Goal: Task Accomplishment & Management: Manage account settings

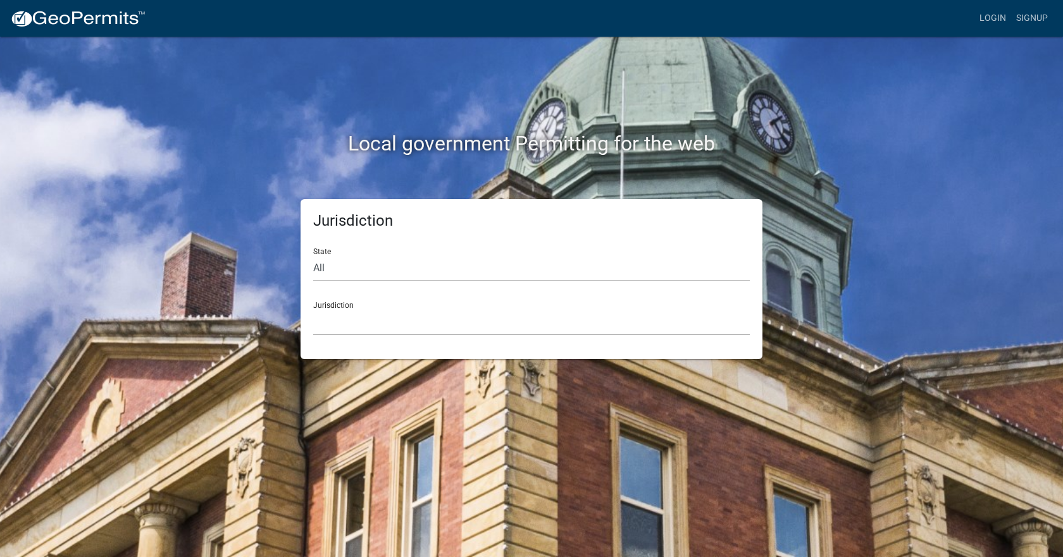
click at [406, 316] on select "[GEOGRAPHIC_DATA], [US_STATE] [GEOGRAPHIC_DATA], [US_STATE][PERSON_NAME][GEOGRA…" at bounding box center [531, 322] width 437 height 26
click at [380, 419] on div "Local government Permitting for the web Jurisdiction State All [US_STATE] [US_S…" at bounding box center [531, 278] width 1063 height 557
click at [990, 24] on link "Login" at bounding box center [992, 18] width 37 height 24
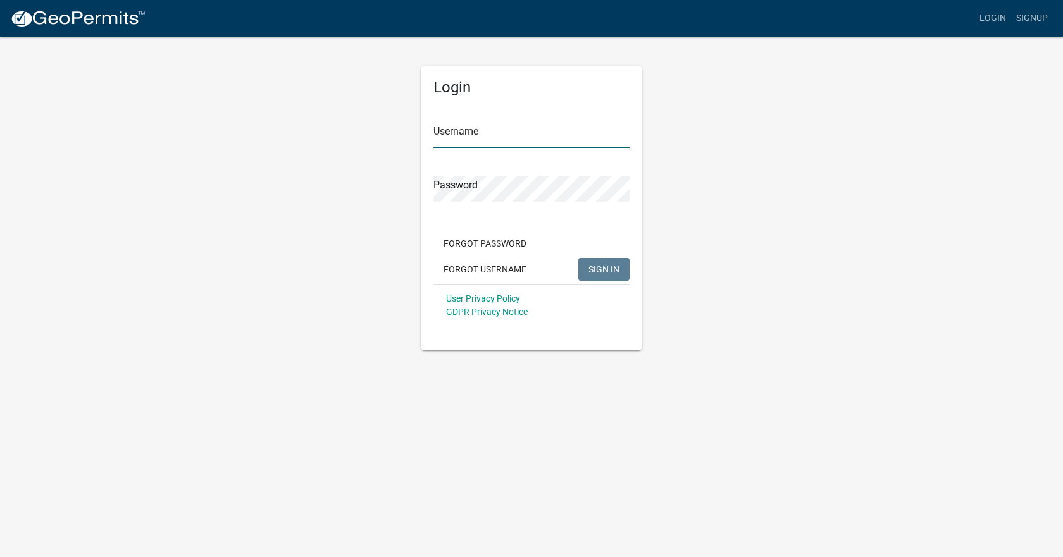
click at [499, 127] on input "Username" at bounding box center [531, 135] width 196 height 26
type input "[EMAIL_ADDRESS][DOMAIN_NAME]"
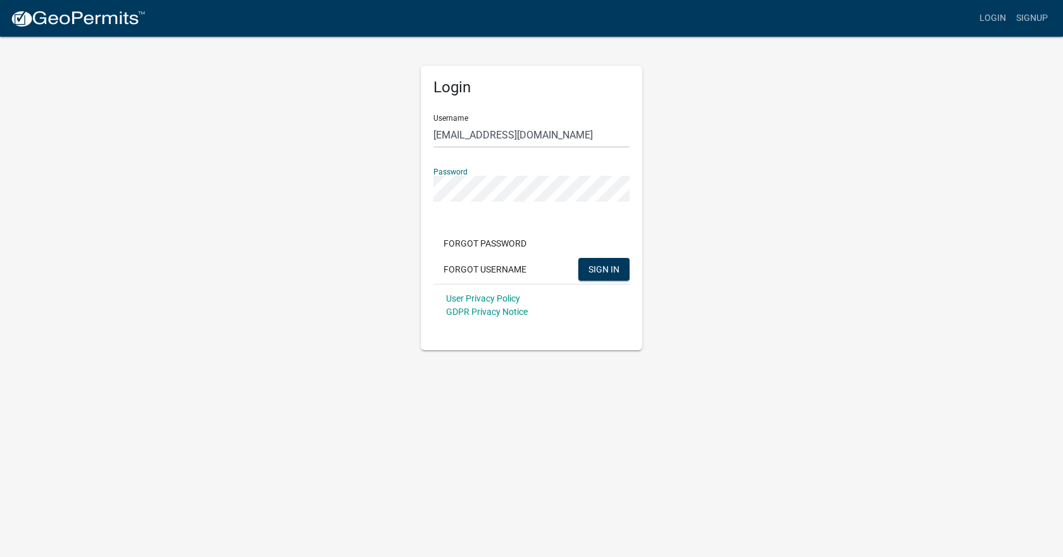
click at [578, 258] on button "SIGN IN" at bounding box center [603, 269] width 51 height 23
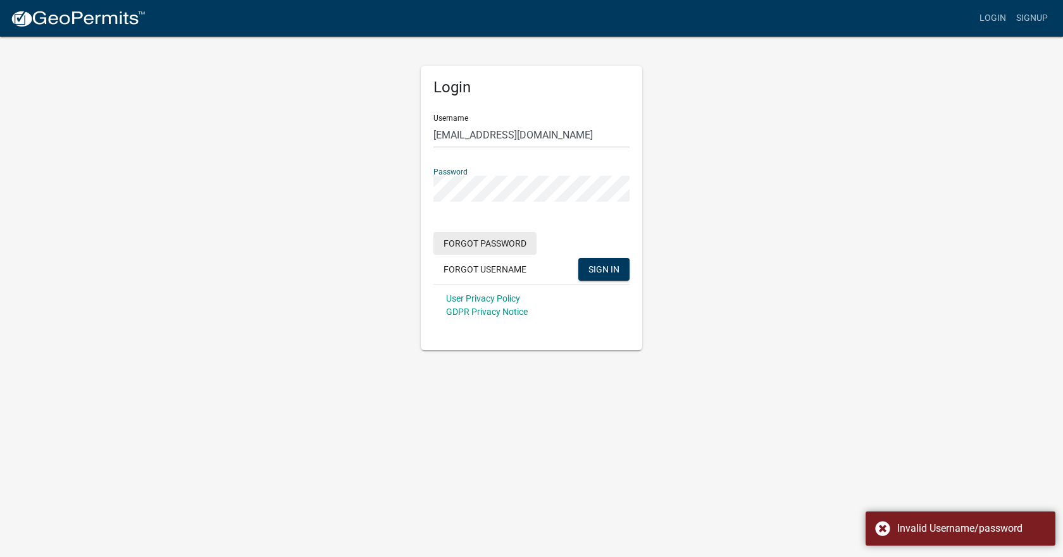
click at [489, 248] on button "Forgot Password" at bounding box center [484, 243] width 103 height 23
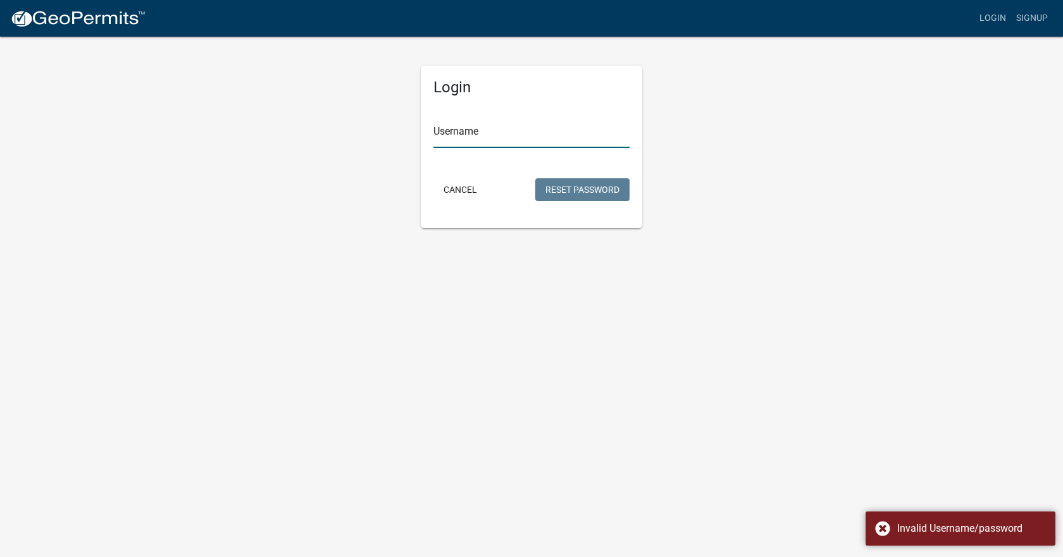
click at [519, 133] on input "Username" at bounding box center [531, 135] width 196 height 26
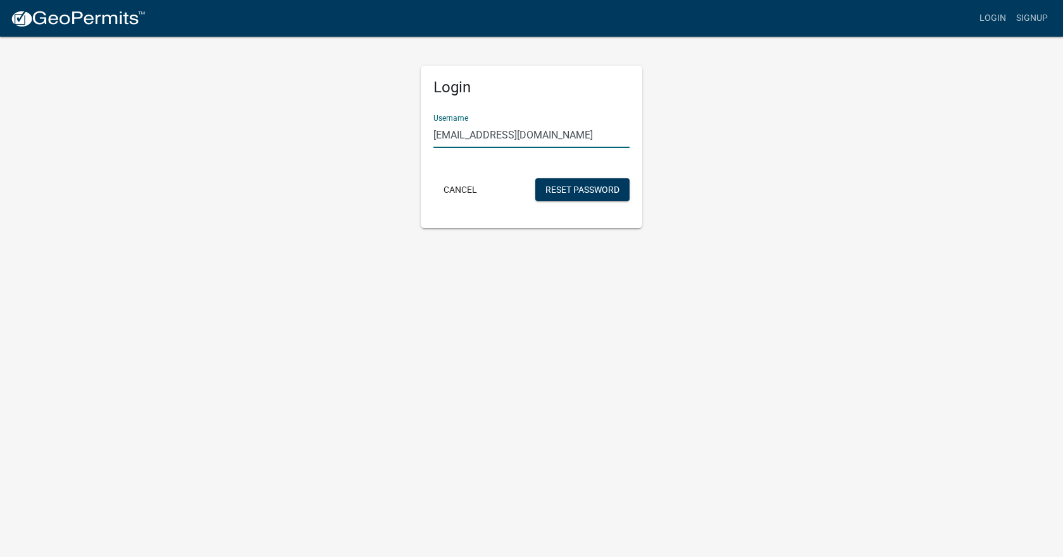
type input "[EMAIL_ADDRESS][DOMAIN_NAME]"
click at [535, 178] on button "Reset Password" at bounding box center [582, 189] width 94 height 23
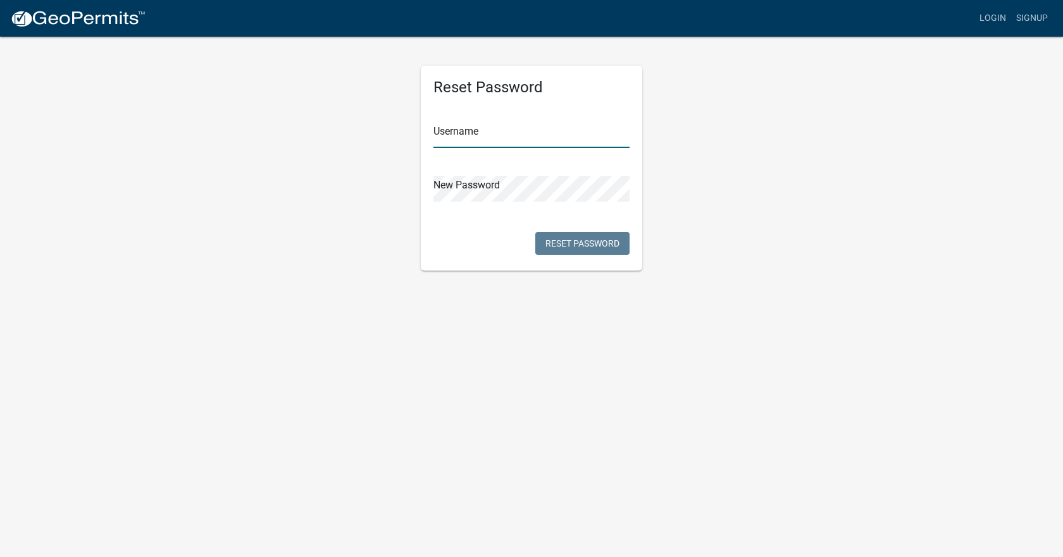
click at [524, 134] on input "text" at bounding box center [531, 135] width 196 height 26
type input "[EMAIL_ADDRESS][DOMAIN_NAME]"
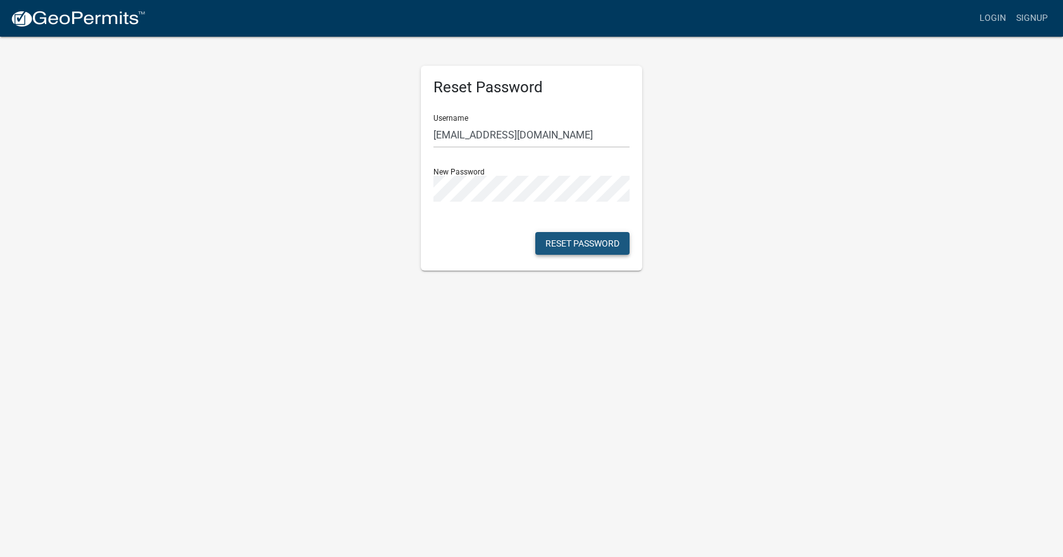
click at [568, 252] on button "Reset Password" at bounding box center [582, 243] width 94 height 23
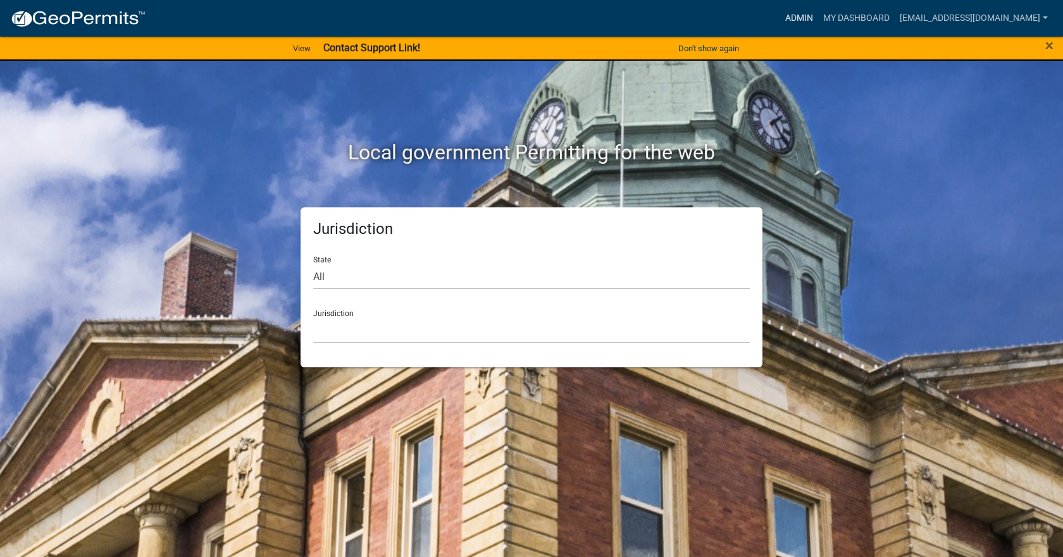
click at [780, 16] on link "Admin" at bounding box center [799, 18] width 38 height 24
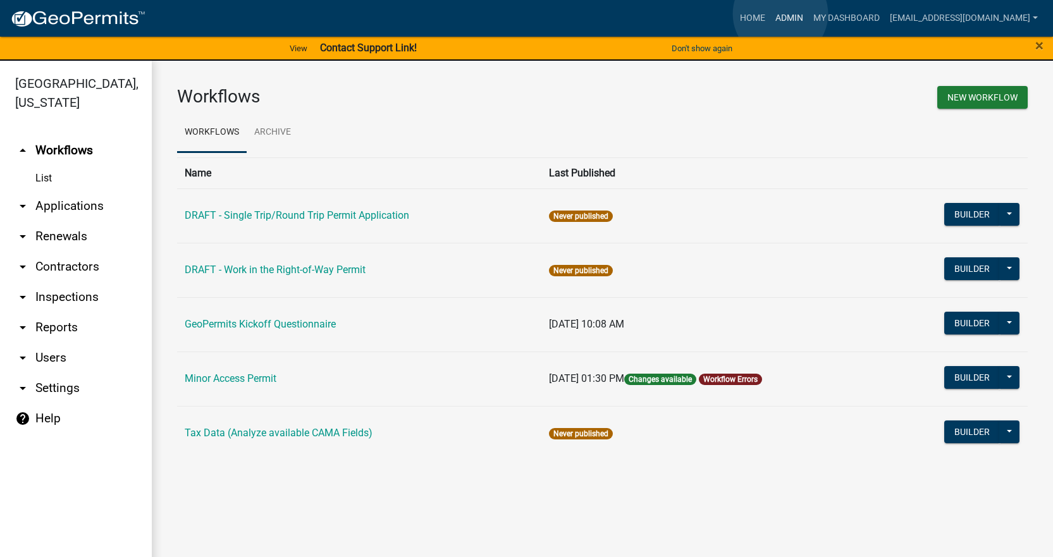
click at [781, 14] on link "Admin" at bounding box center [790, 18] width 38 height 24
click at [847, 14] on link "My Dashboard" at bounding box center [847, 18] width 77 height 24
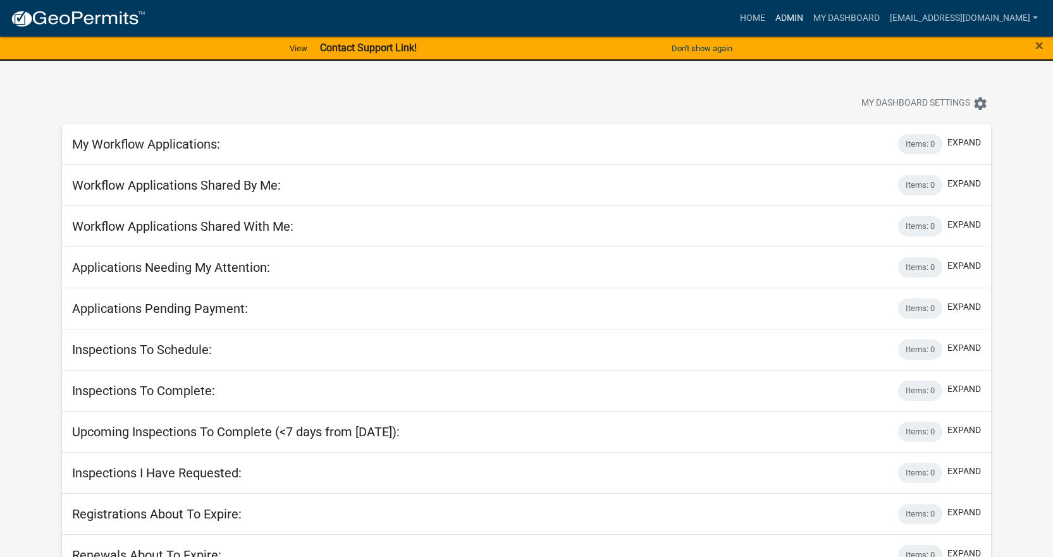
click at [773, 18] on link "Admin" at bounding box center [790, 18] width 38 height 24
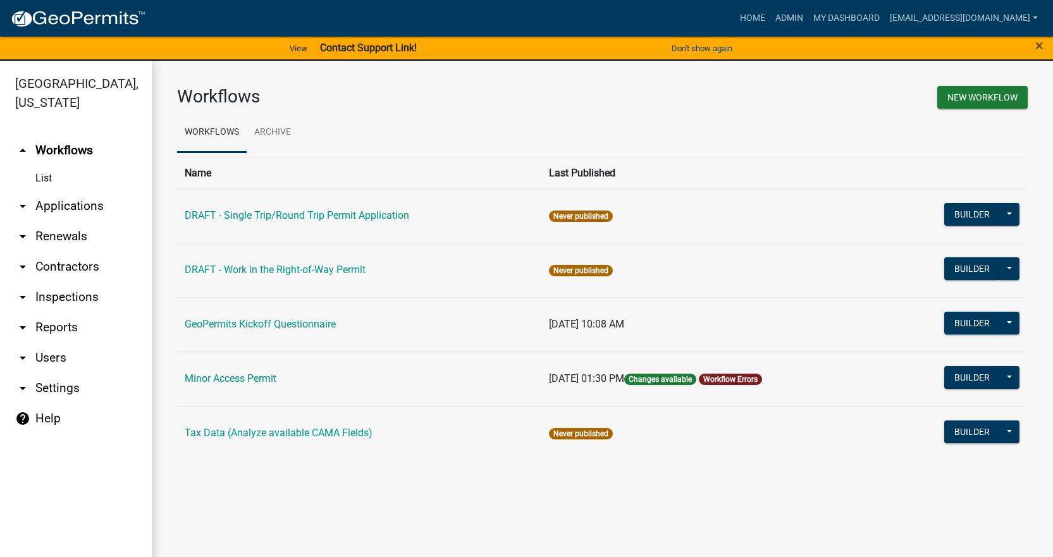
click at [68, 191] on link "arrow_drop_down Applications" at bounding box center [76, 206] width 152 height 30
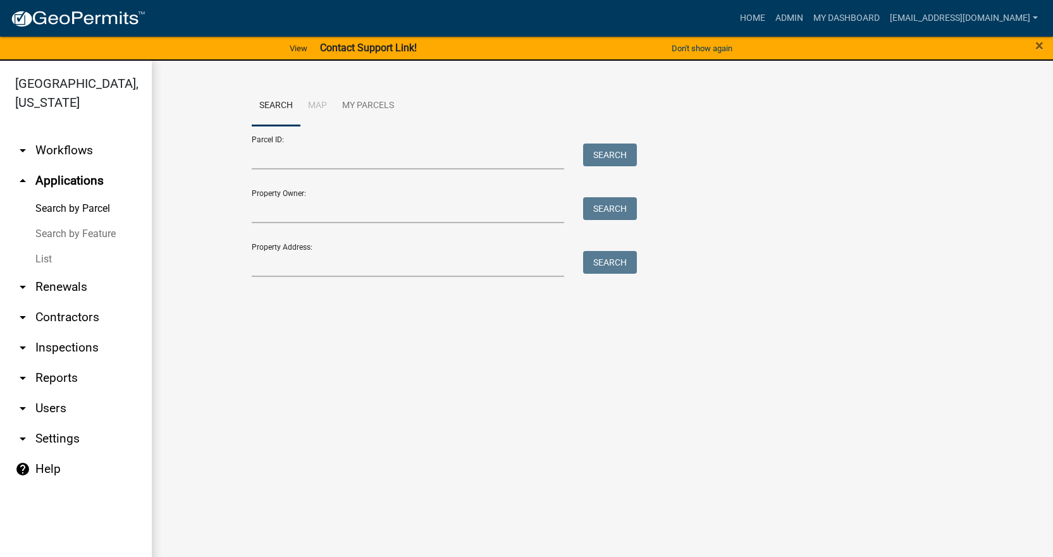
click at [50, 247] on link "List" at bounding box center [76, 259] width 152 height 25
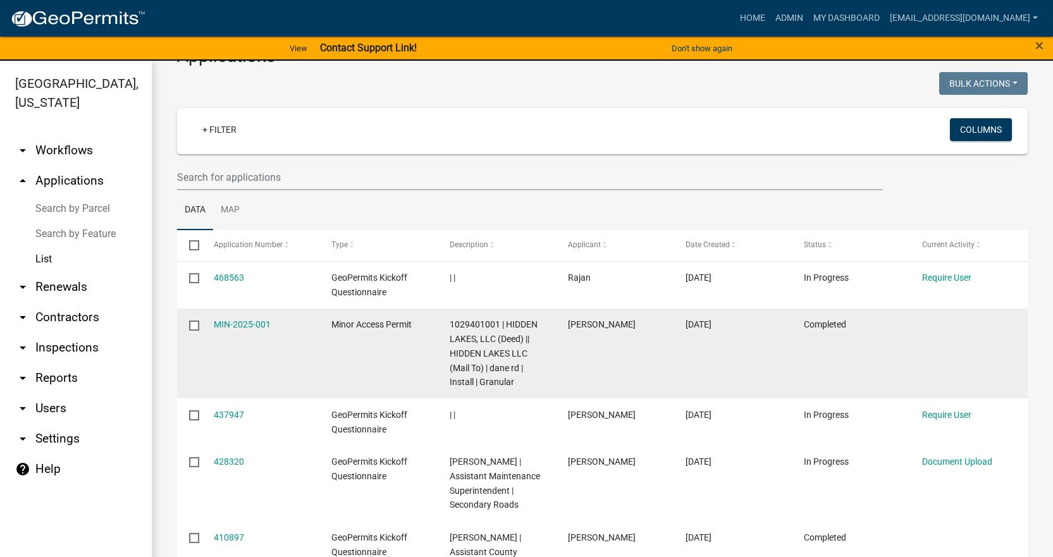
scroll to position [63, 0]
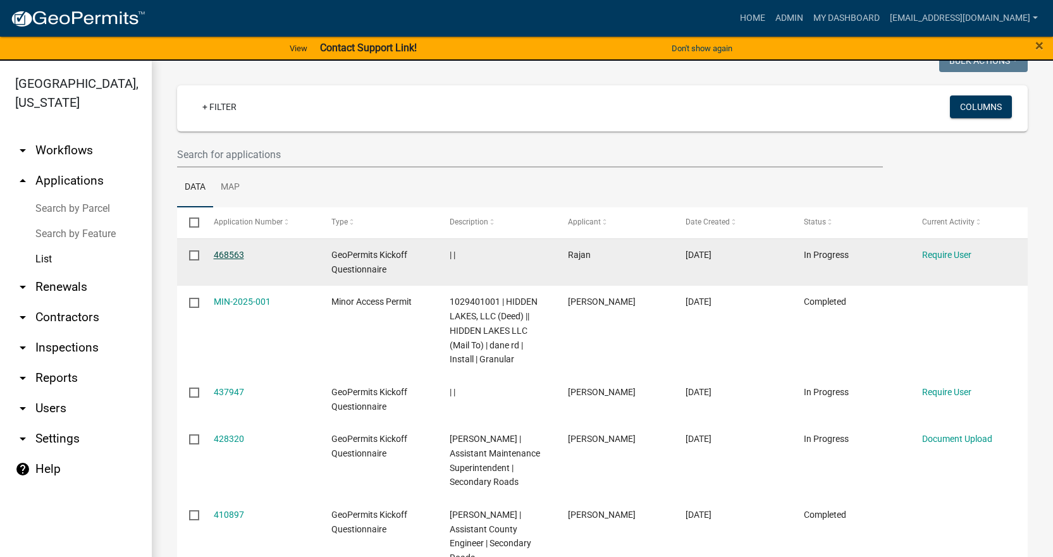
click at [223, 253] on link "468563" at bounding box center [229, 255] width 30 height 10
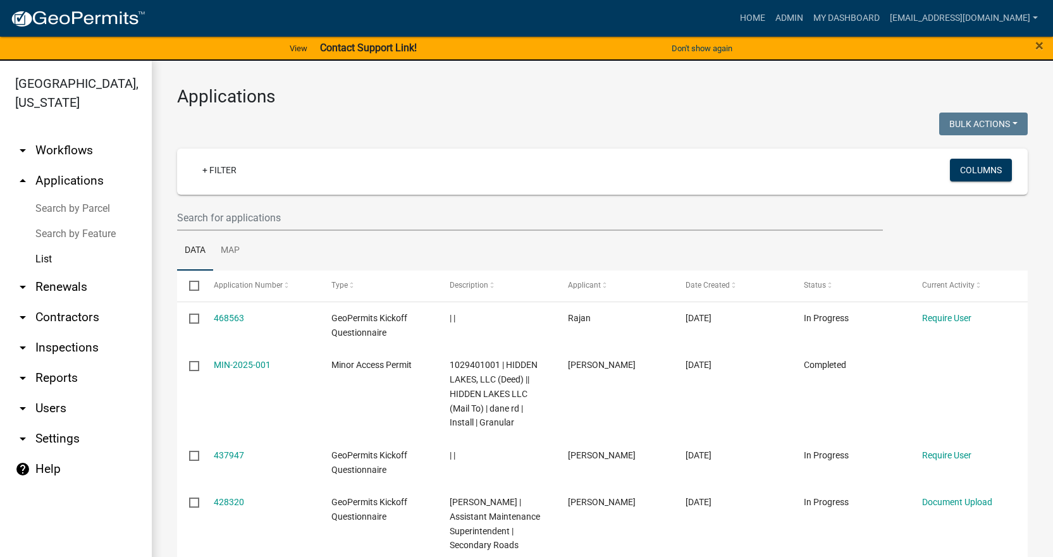
click at [69, 135] on link "arrow_drop_down Workflows" at bounding box center [76, 150] width 152 height 30
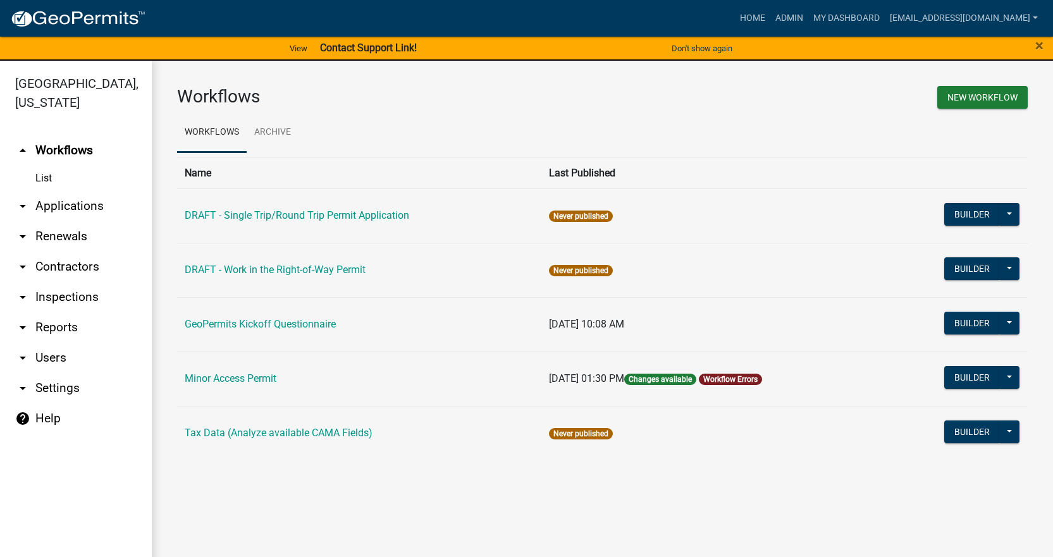
drag, startPoint x: 347, startPoint y: 525, endPoint x: 284, endPoint y: 487, distance: 73.6
click at [284, 487] on main "Workflows New Workflow Workflows Archive Name Last Published DRAFT - Single Tri…" at bounding box center [603, 317] width 902 height 512
click at [74, 191] on link "arrow_drop_down Applications" at bounding box center [76, 206] width 152 height 30
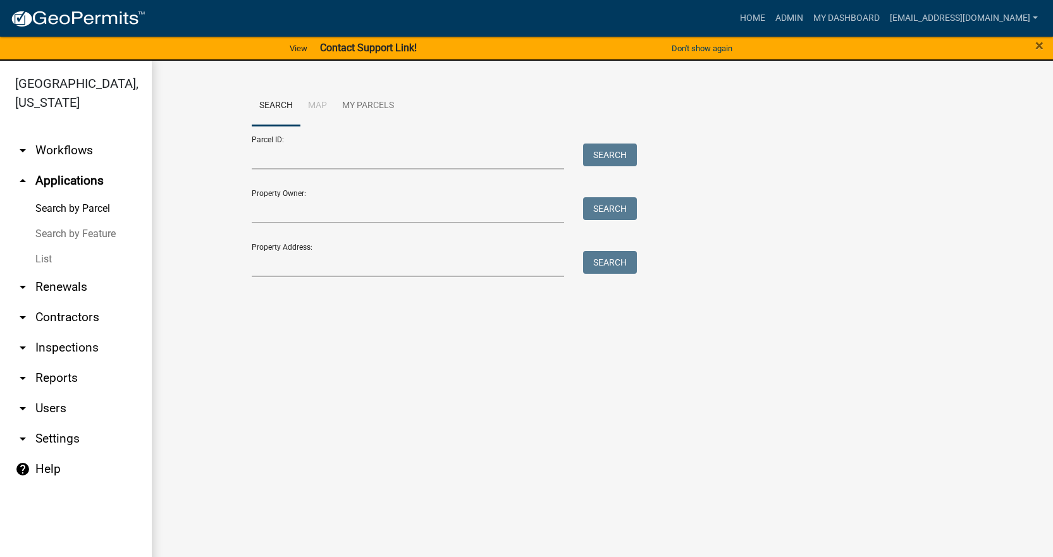
click at [48, 247] on link "List" at bounding box center [76, 259] width 152 height 25
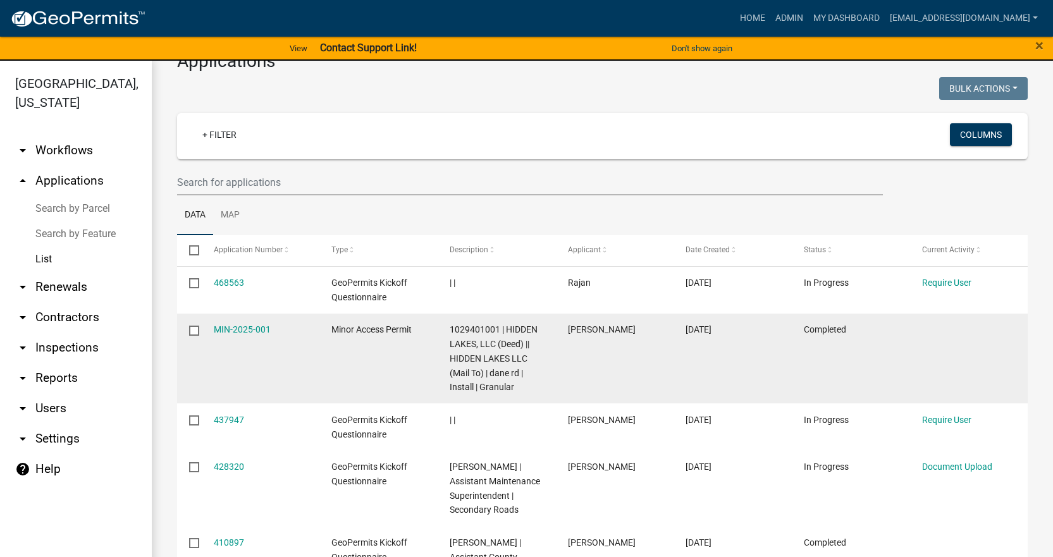
scroll to position [35, 0]
